Goal: Task Accomplishment & Management: Use online tool/utility

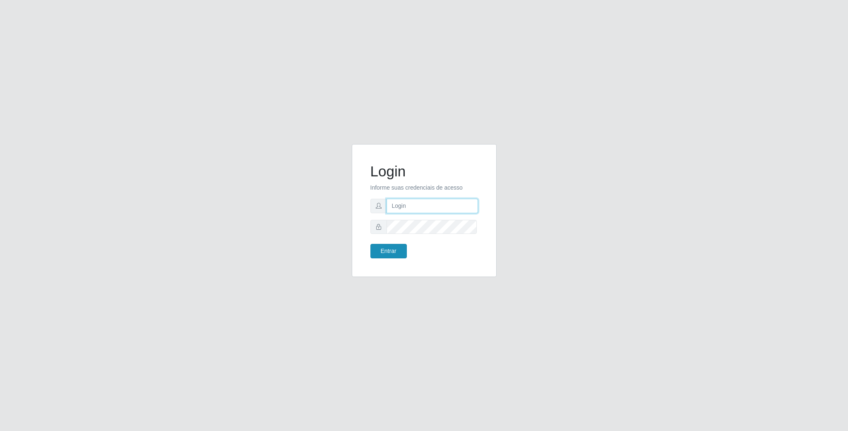
type input "[EMAIL_ADDRESS][DOMAIN_NAME]"
click at [398, 251] on button "Entrar" at bounding box center [388, 251] width 36 height 14
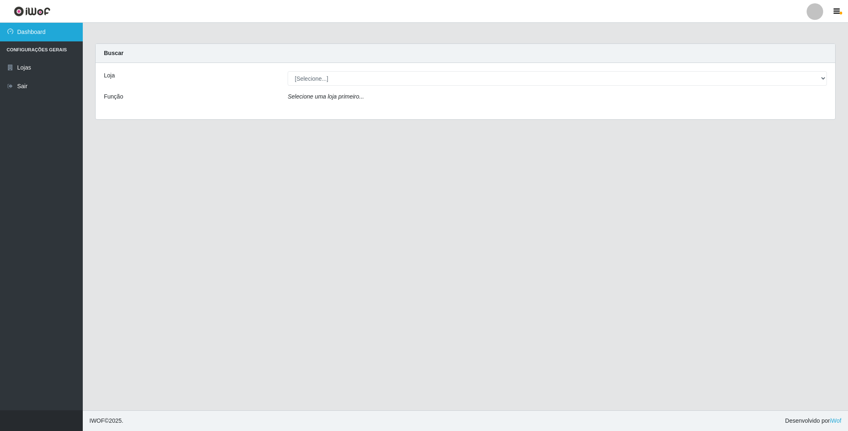
click at [61, 33] on link "Dashboard" at bounding box center [41, 32] width 83 height 19
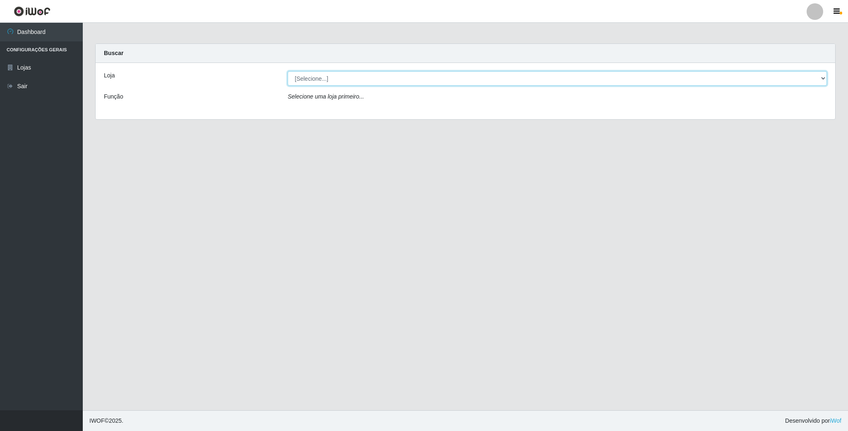
click at [823, 79] on select "[Selecione...] SuperFácil Atacado - Emaús" at bounding box center [557, 78] width 539 height 14
select select "407"
click at [288, 71] on select "[Selecione...] SuperFácil Atacado - Emaús" at bounding box center [557, 78] width 539 height 14
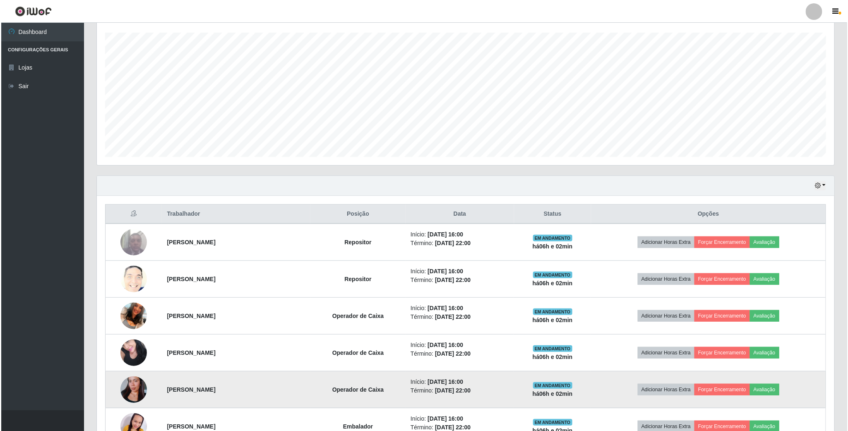
scroll to position [307, 0]
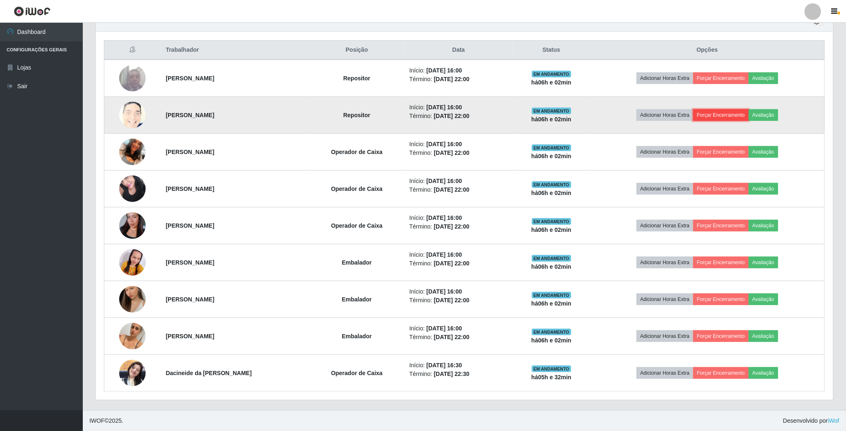
click at [730, 117] on button "Forçar Encerramento" at bounding box center [720, 115] width 55 height 12
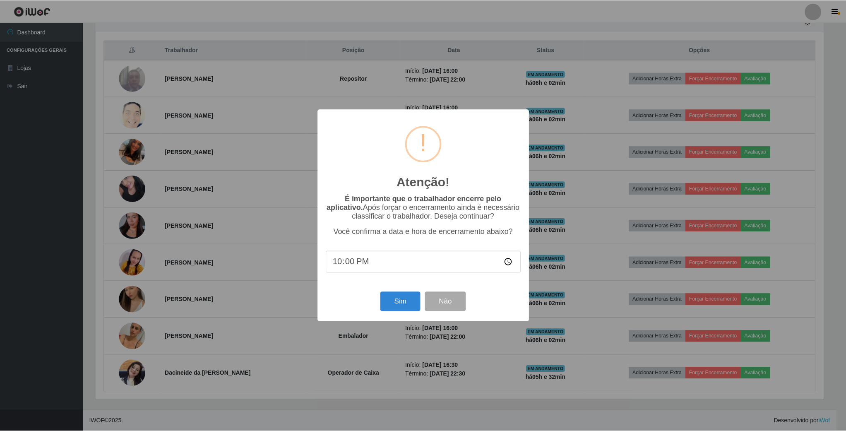
scroll to position [173, 730]
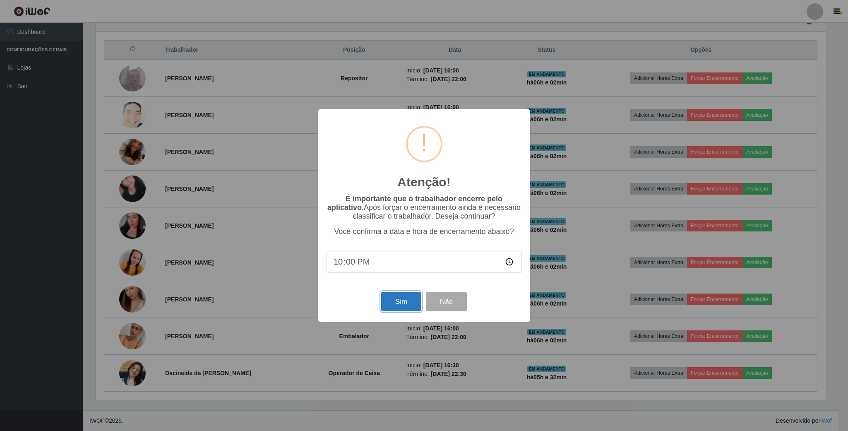
click at [404, 302] on button "Sim" at bounding box center [401, 301] width 40 height 19
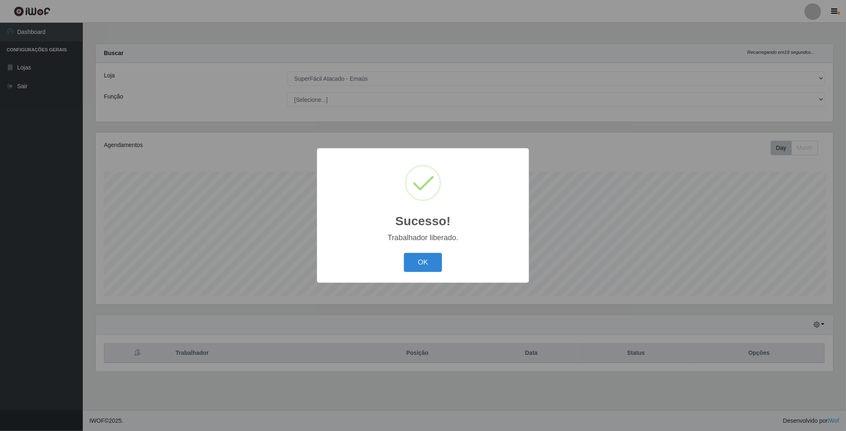
scroll to position [173, 739]
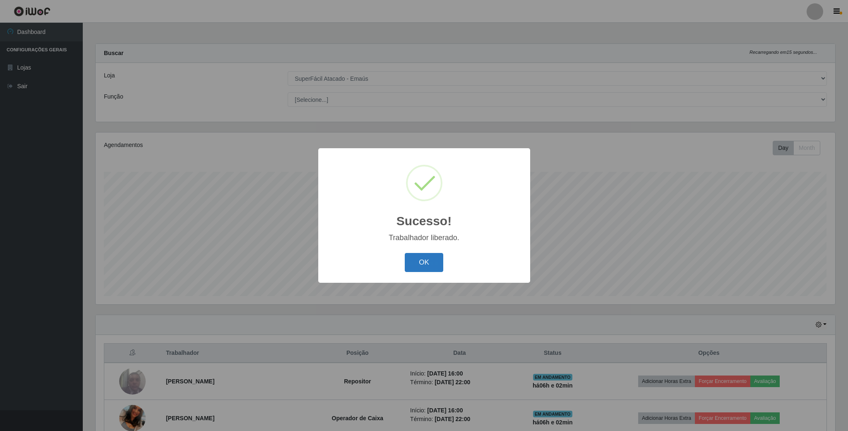
click at [419, 268] on button "OK" at bounding box center [424, 262] width 38 height 19
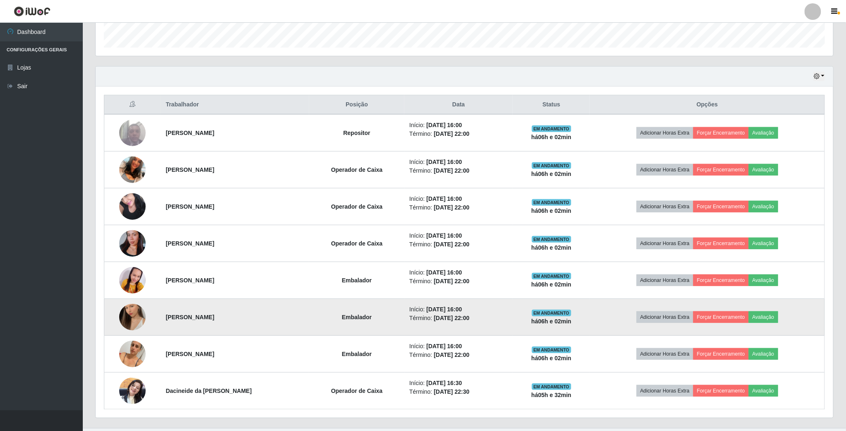
scroll to position [270, 0]
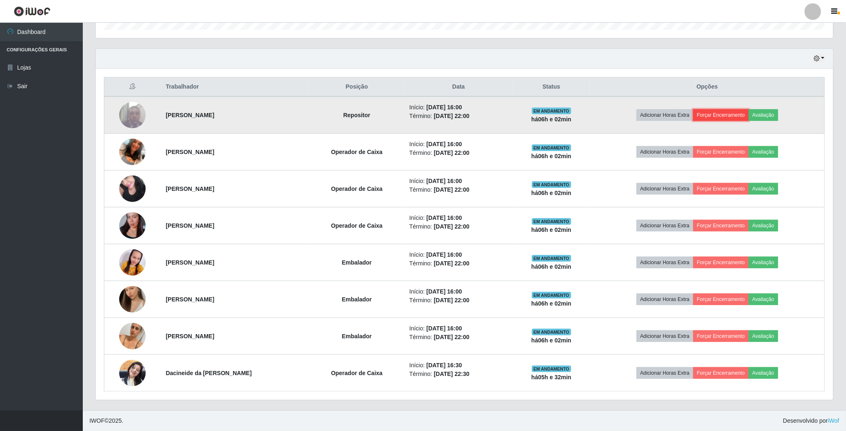
click at [745, 115] on button "Forçar Encerramento" at bounding box center [720, 115] width 55 height 12
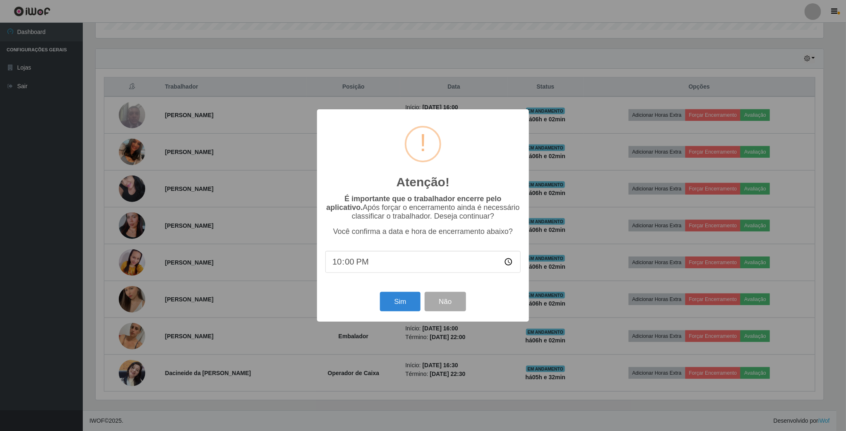
scroll to position [173, 730]
click at [407, 303] on button "Sim" at bounding box center [401, 301] width 40 height 19
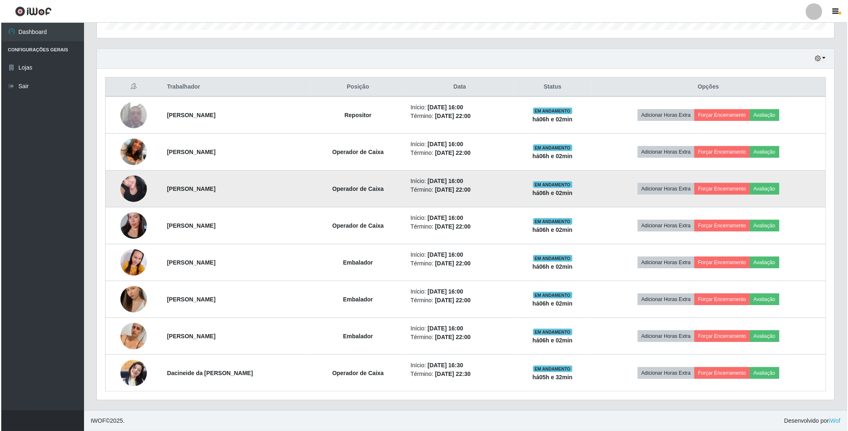
scroll to position [173, 739]
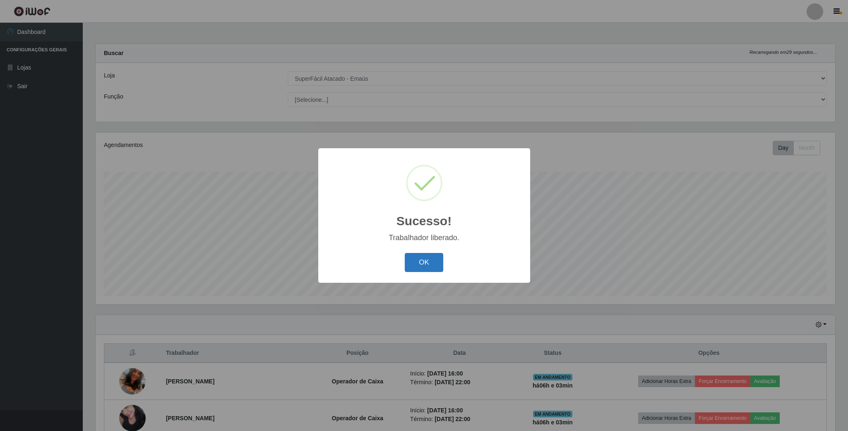
click at [433, 264] on button "OK" at bounding box center [424, 262] width 38 height 19
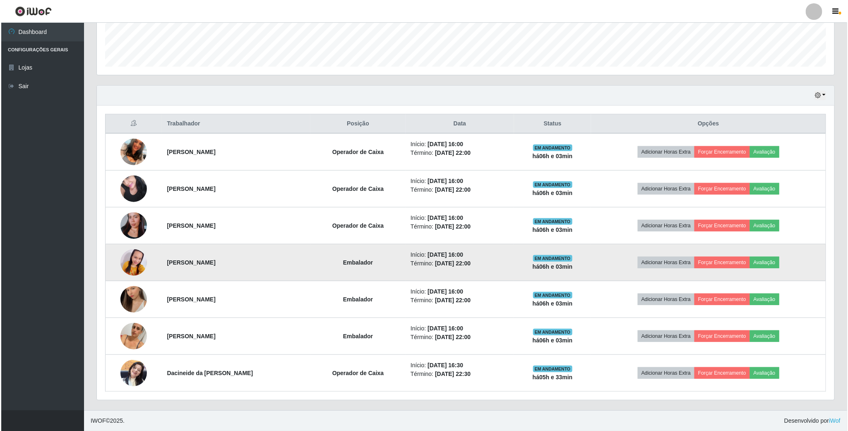
scroll to position [233, 0]
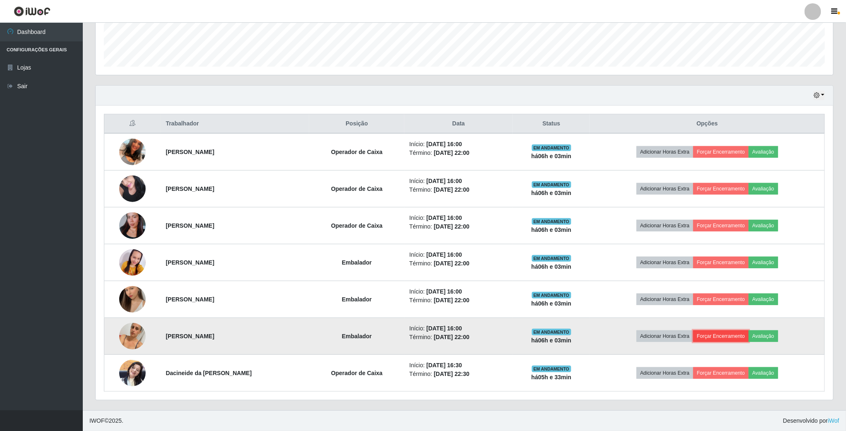
click at [723, 334] on button "Forçar Encerramento" at bounding box center [720, 336] width 55 height 12
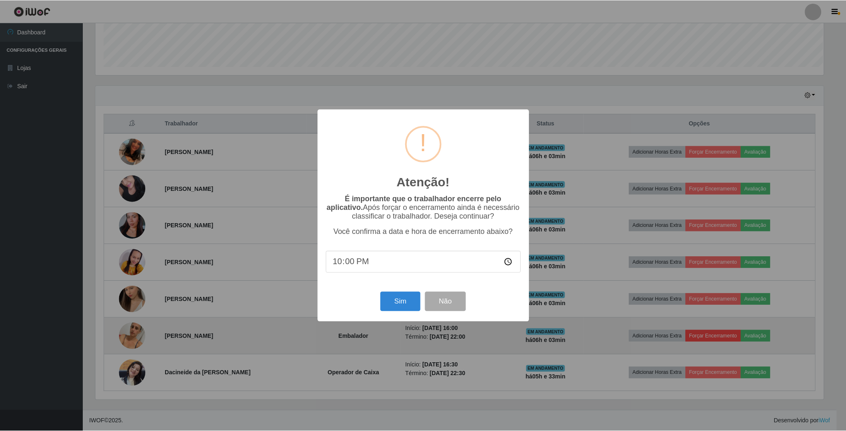
scroll to position [173, 730]
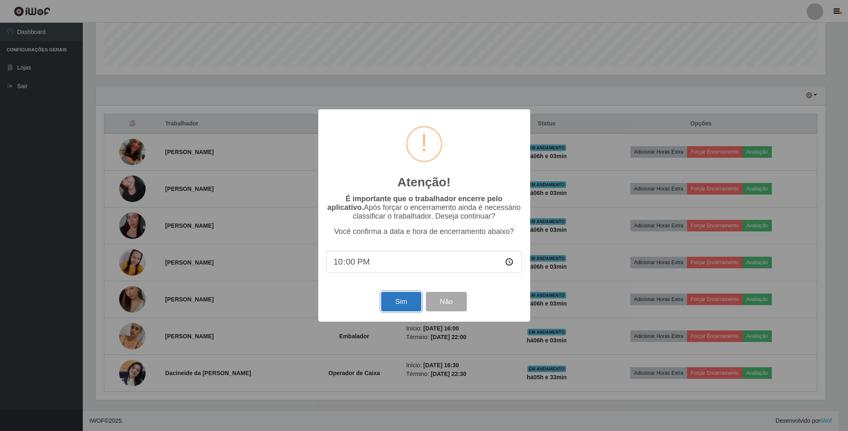
click at [403, 302] on button "Sim" at bounding box center [401, 301] width 40 height 19
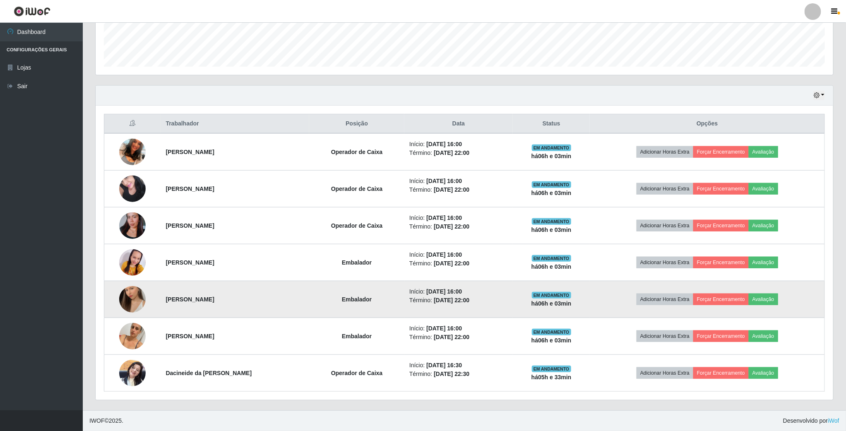
scroll to position [0, 0]
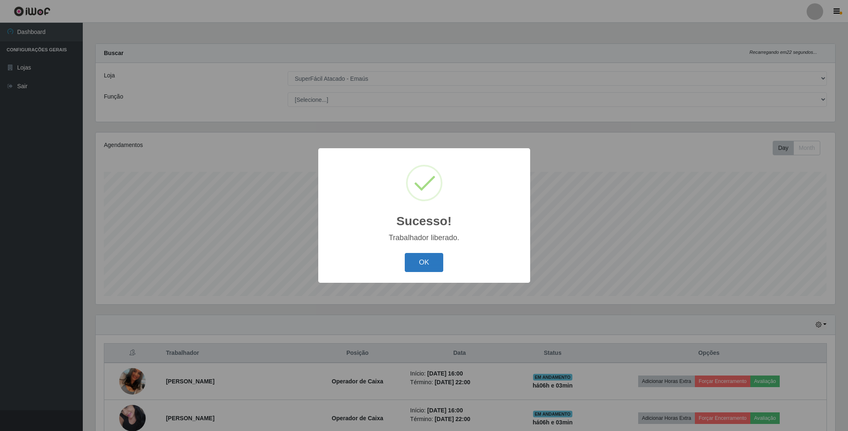
click at [432, 264] on button "OK" at bounding box center [424, 262] width 38 height 19
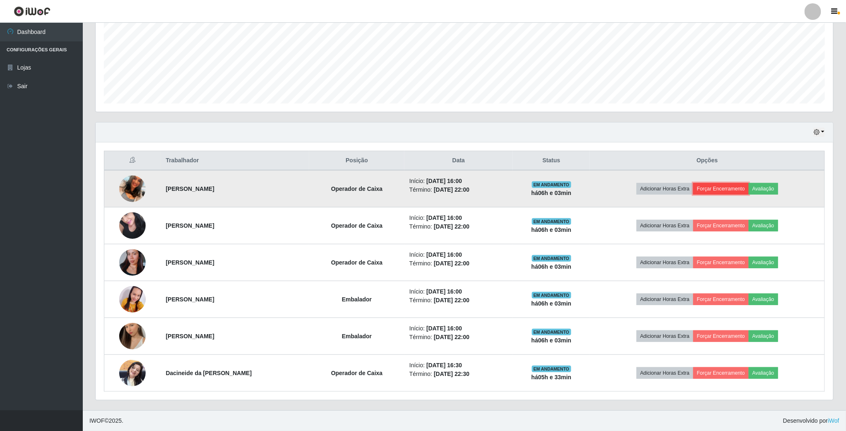
click at [719, 190] on button "Forçar Encerramento" at bounding box center [720, 189] width 55 height 12
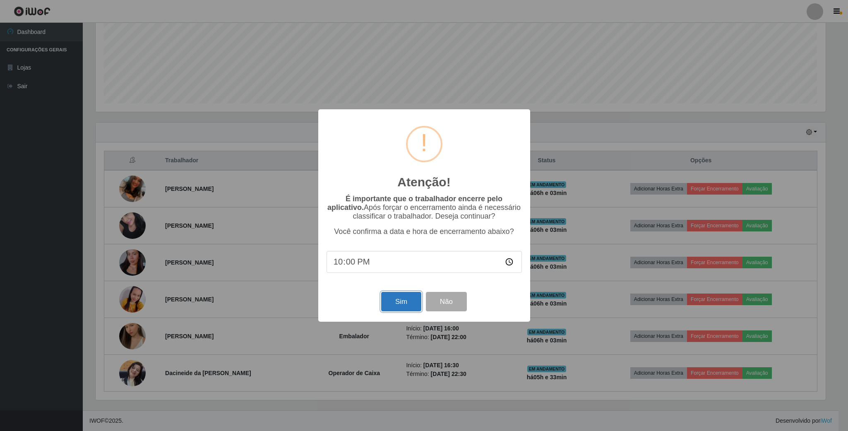
click at [409, 301] on button "Sim" at bounding box center [401, 301] width 40 height 19
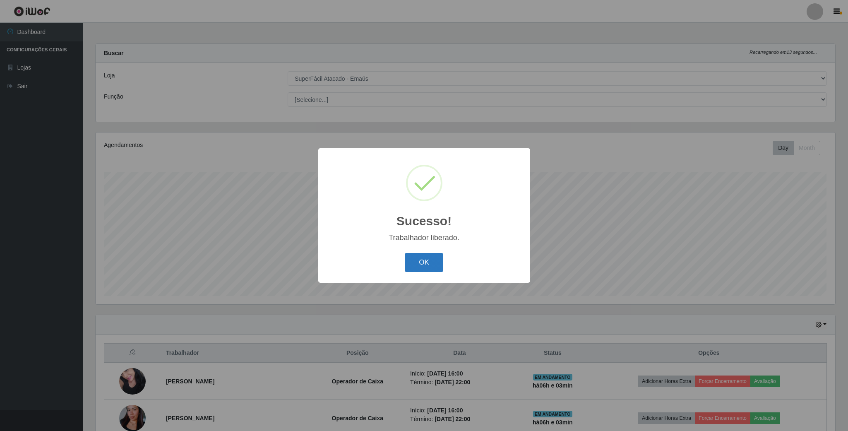
click at [436, 254] on button "OK" at bounding box center [424, 262] width 38 height 19
